Goal: Communication & Community: Answer question/provide support

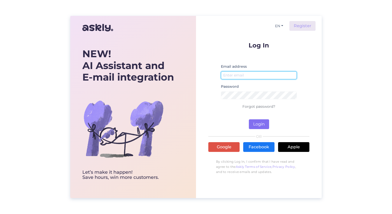
type input "[EMAIL_ADDRESS][DOMAIN_NAME]"
click at [256, 125] on button "Login" at bounding box center [259, 124] width 20 height 10
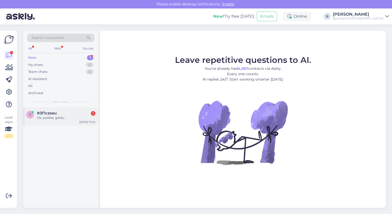
click at [73, 116] on div "Ok, paldies, gaidu..." at bounding box center [66, 117] width 58 height 5
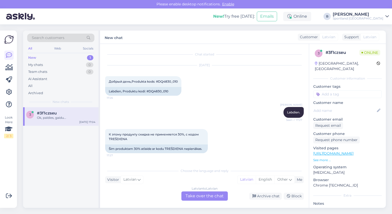
scroll to position [553, 0]
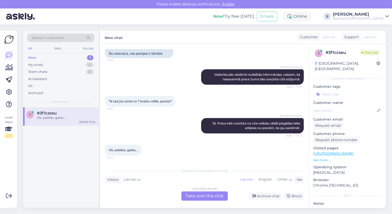
click at [217, 196] on div "Latvian to Latvian Take over the chat" at bounding box center [204, 195] width 46 height 9
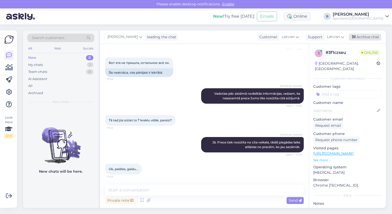
click at [363, 38] on div "Archive chat" at bounding box center [365, 37] width 32 height 7
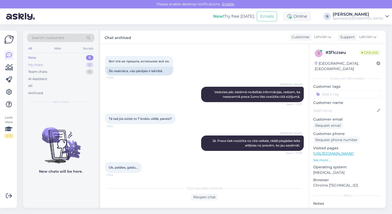
click at [45, 65] on div "My chats 0" at bounding box center [60, 64] width 67 height 7
click at [34, 54] on div "New 1" at bounding box center [60, 57] width 67 height 7
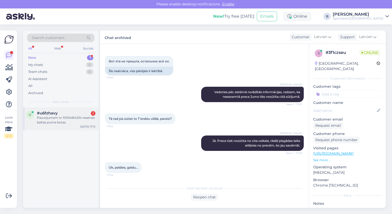
click at [68, 118] on div "Pasutijumam nr 1000484234 neatnac baltas puma botas." at bounding box center [66, 119] width 58 height 9
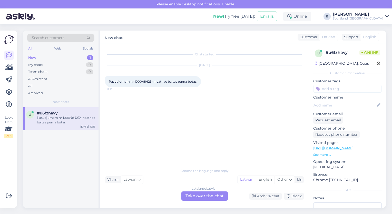
scroll to position [0, 0]
click at [212, 196] on div "Latvian to Latvian Take over the chat" at bounding box center [204, 195] width 46 height 9
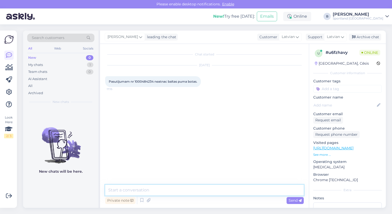
click at [191, 189] on textarea at bounding box center [204, 190] width 198 height 11
click at [246, 190] on textarea at bounding box center [204, 190] width 198 height 11
type textarea "Sveiki, pārbaudīsim"
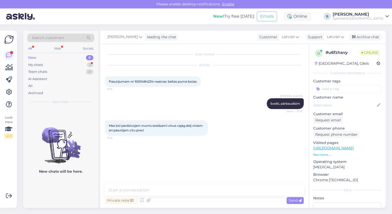
click at [144, 81] on span "Pasutijumam nr 1000484234 neatnac baltas puma botas." at bounding box center [153, 81] width 88 height 4
copy span "1000484234"
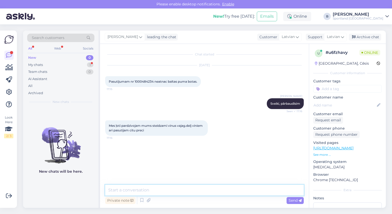
click at [170, 187] on textarea at bounding box center [204, 190] width 198 height 11
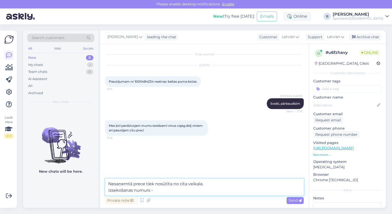
paste textarea "CC858651789EE"
type textarea "Nesaņemtā prece tiek nosūtīta no cita veikala. Izsekošanas numurs - CC858651789…"
click at [291, 201] on span "Send" at bounding box center [294, 200] width 13 height 5
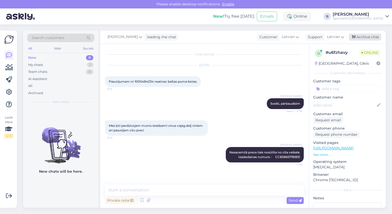
click at [365, 39] on div "Archive chat" at bounding box center [365, 37] width 32 height 7
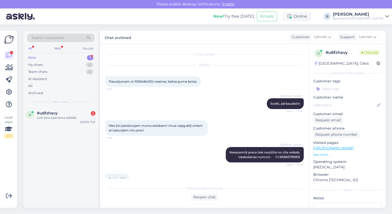
scroll to position [34, 0]
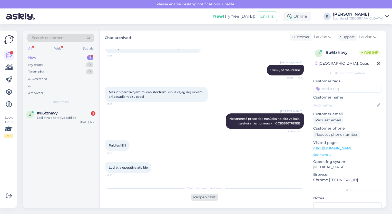
click at [200, 195] on div "Reopen chat" at bounding box center [204, 196] width 27 height 7
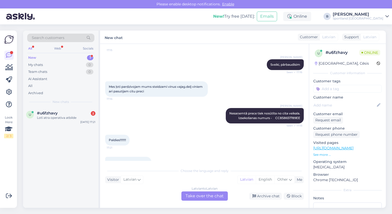
click at [197, 195] on div "Latvian to Latvian Take over the chat" at bounding box center [204, 195] width 46 height 9
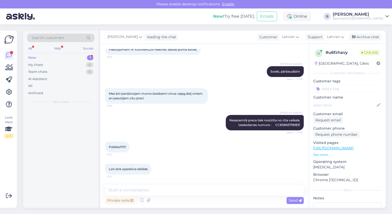
scroll to position [32, 0]
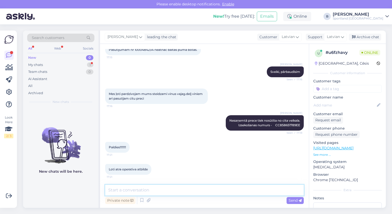
click at [190, 192] on textarea at bounding box center [204, 190] width 198 height 11
type textarea "[PERSON_NAME] vakaru! :)"
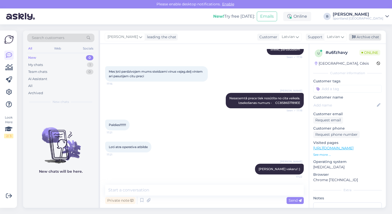
click at [361, 38] on div "Archive chat" at bounding box center [365, 37] width 32 height 7
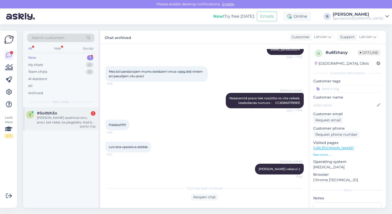
click at [67, 124] on div "[PERSON_NAME] saņēmusi otru preci, bet rādat, ka piegādàts. Kad būs otrs sūtīju…" at bounding box center [66, 119] width 58 height 9
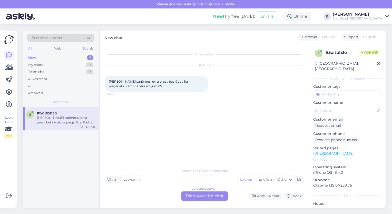
click at [212, 197] on div "Latvian to Latvian Take over the chat" at bounding box center [204, 195] width 46 height 9
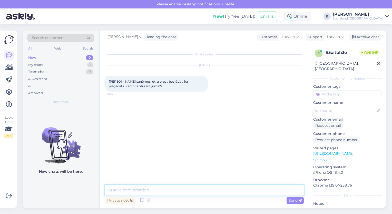
click at [203, 191] on textarea at bounding box center [204, 190] width 198 height 11
type textarea "Sveiki, kāds būs pasūtījuma numurs?"
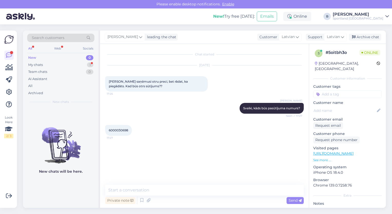
click at [118, 130] on span "6000030698" at bounding box center [118, 130] width 19 height 4
copy div "6000030698 17:27"
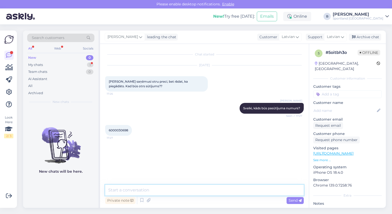
click at [157, 188] on textarea at bounding box center [204, 190] width 198 height 11
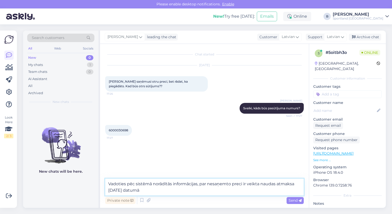
type textarea "Vadoties pēc sistēmā norādītās informācijas, par nesaņemto preci ir veikta naud…"
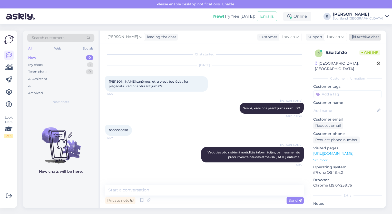
click at [373, 39] on div "Archive chat" at bounding box center [365, 37] width 32 height 7
